Goal: Task Accomplishment & Management: Manage account settings

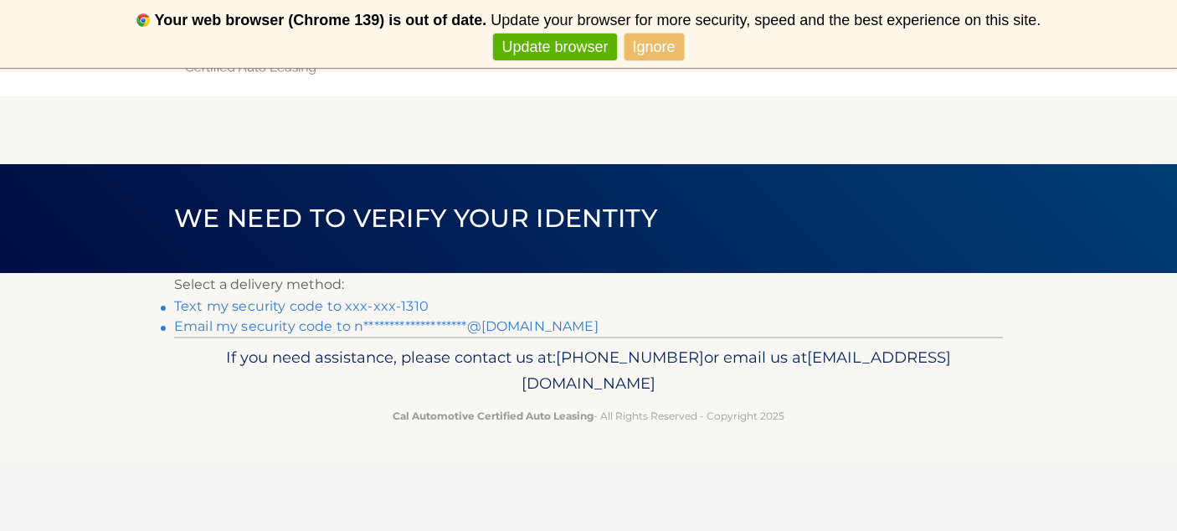
click at [310, 301] on link "Text my security code to xxx-xxx-1310" at bounding box center [301, 306] width 254 height 16
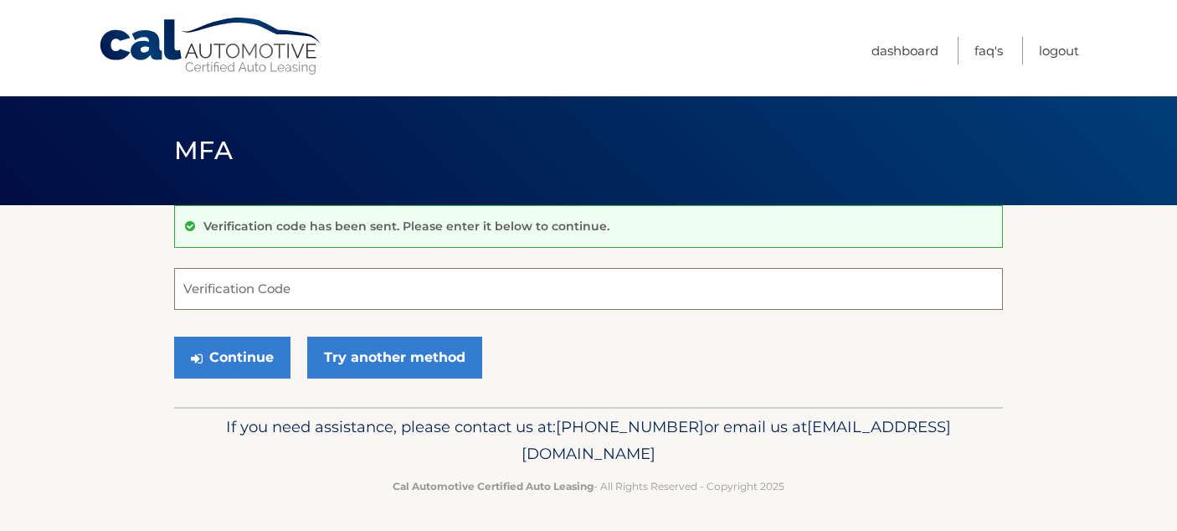
click at [309, 301] on input "Verification Code" at bounding box center [588, 289] width 828 height 42
type input "933743"
click at [287, 348] on button "Continue" at bounding box center [232, 357] width 116 height 42
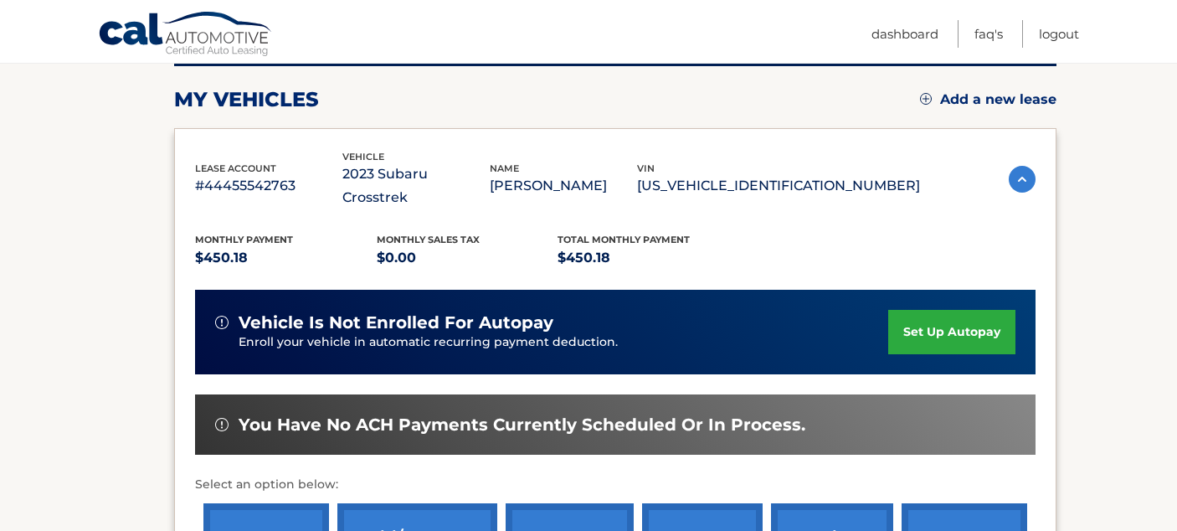
scroll to position [172, 0]
